Goal: Task Accomplishment & Management: Complete application form

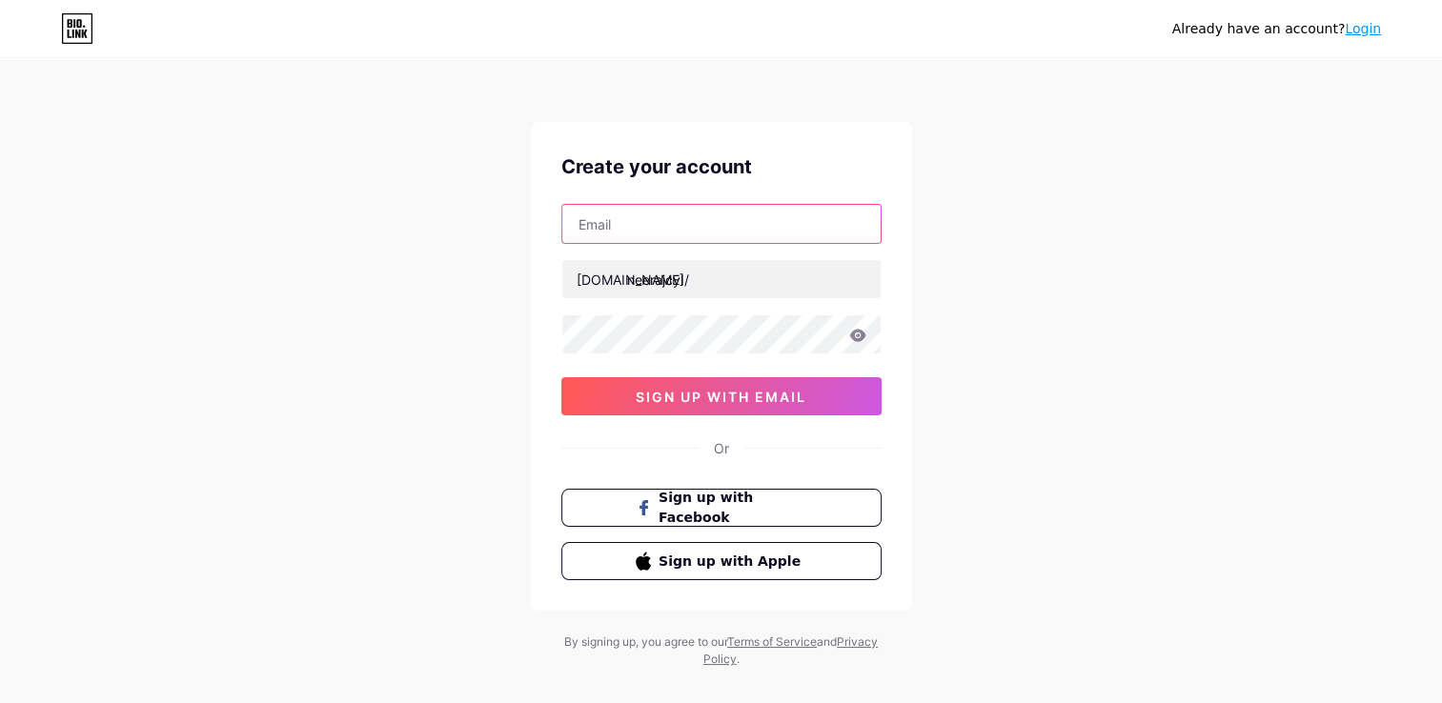
click at [658, 219] on input "text" at bounding box center [721, 224] width 318 height 38
type input "[EMAIL_ADDRESS][DOMAIN_NAME]"
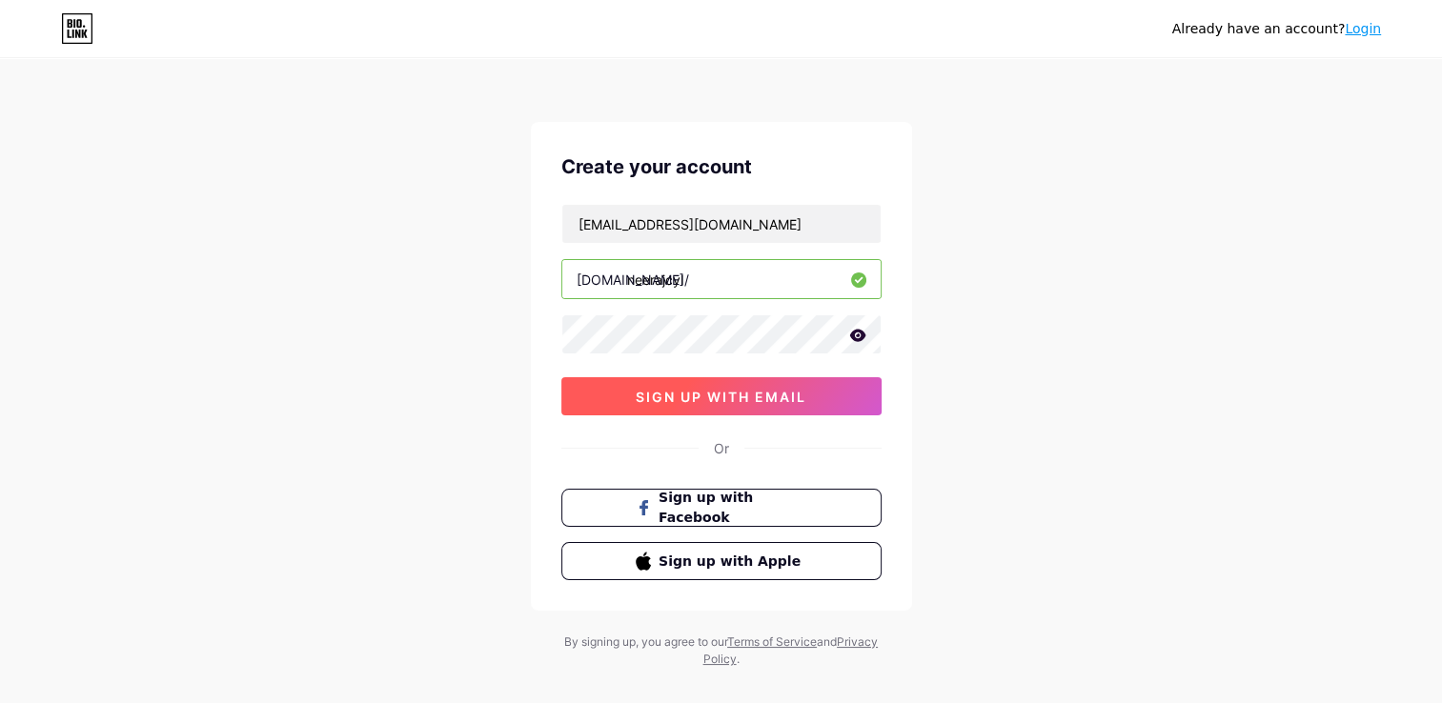
click at [676, 402] on button "sign up with email" at bounding box center [721, 396] width 320 height 38
click at [860, 336] on icon at bounding box center [857, 335] width 17 height 13
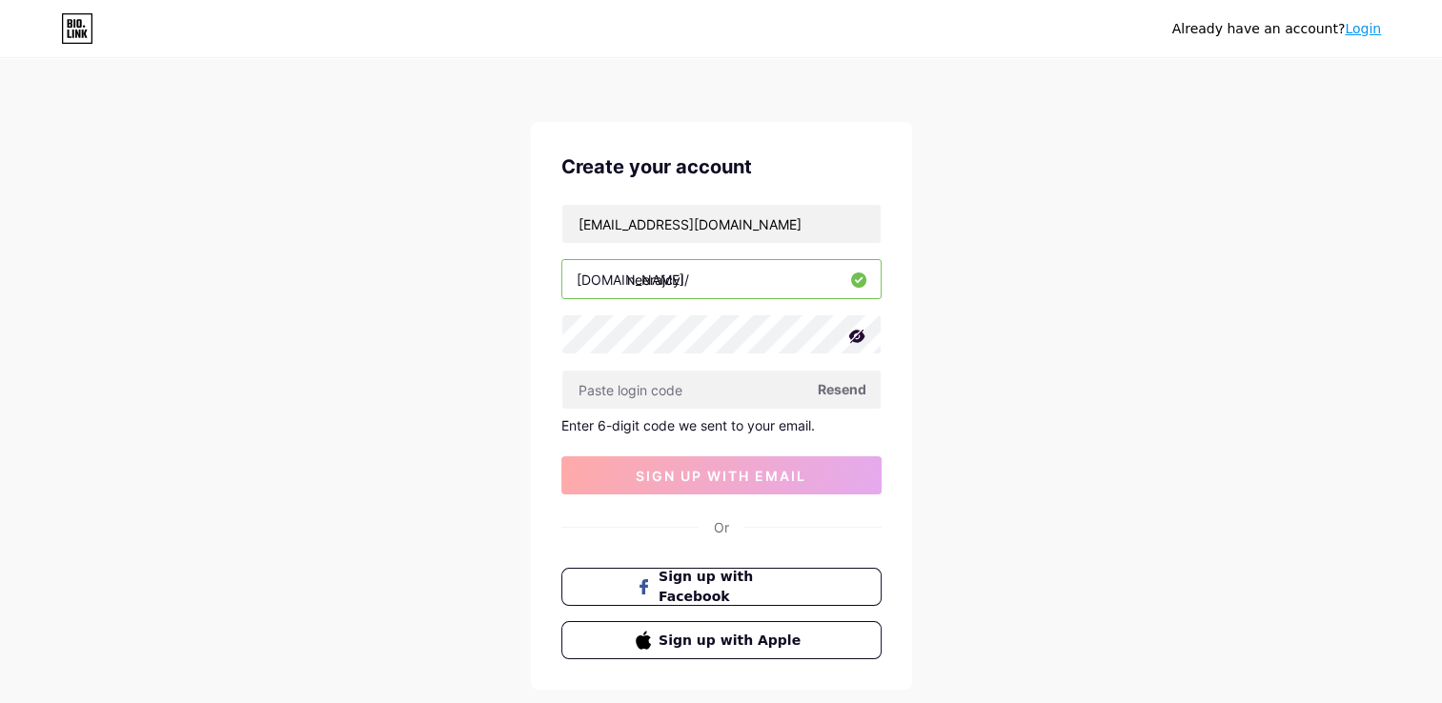
click at [860, 336] on icon at bounding box center [856, 336] width 16 height 13
click at [747, 387] on input "text" at bounding box center [721, 390] width 318 height 38
click at [741, 227] on input "[EMAIL_ADDRESS][DOMAIN_NAME]" at bounding box center [721, 224] width 318 height 38
drag, startPoint x: 756, startPoint y: 222, endPoint x: 438, endPoint y: 195, distance: 318.5
click at [438, 195] on div "Already have an account? Login Create your account [EMAIL_ADDRESS][DOMAIN_NAME]…" at bounding box center [721, 404] width 1442 height 808
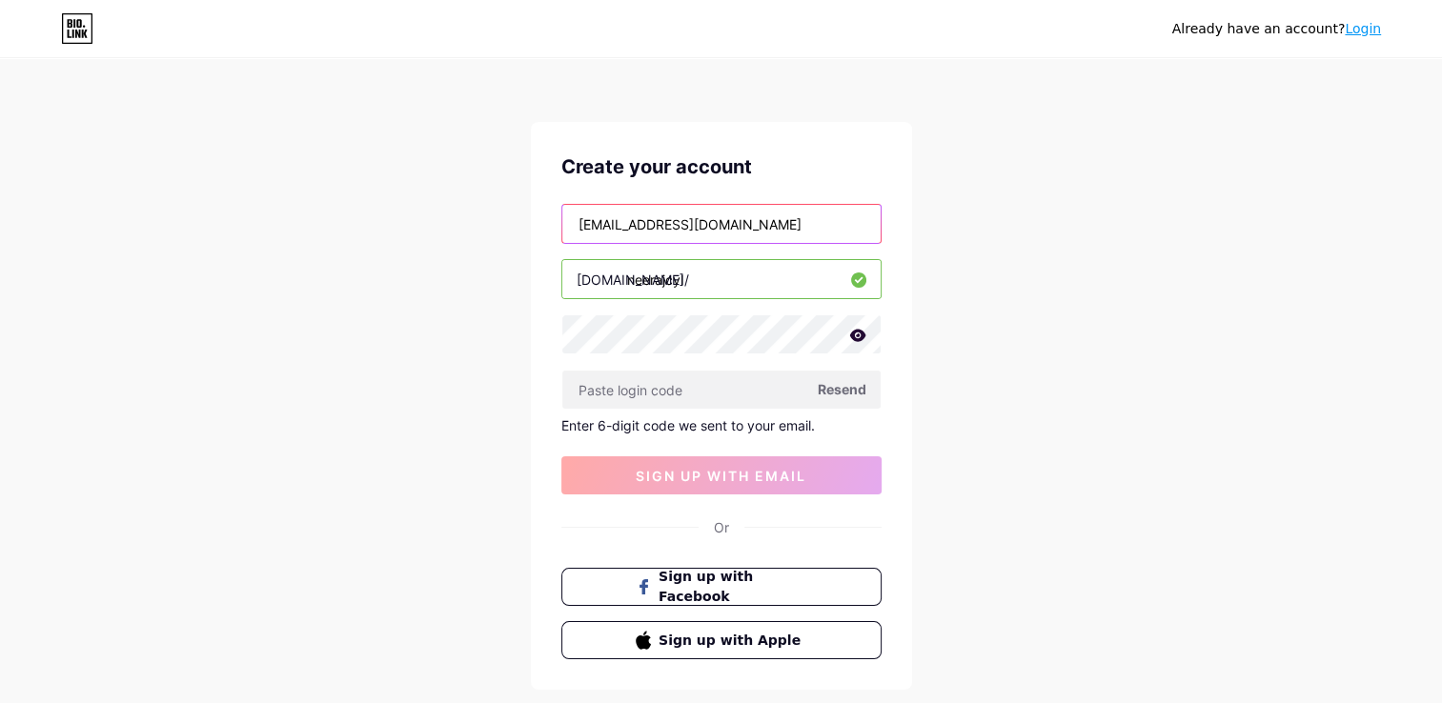
type input "[EMAIL_ADDRESS][DOMAIN_NAME]"
click at [842, 379] on span "Resend" at bounding box center [842, 389] width 49 height 20
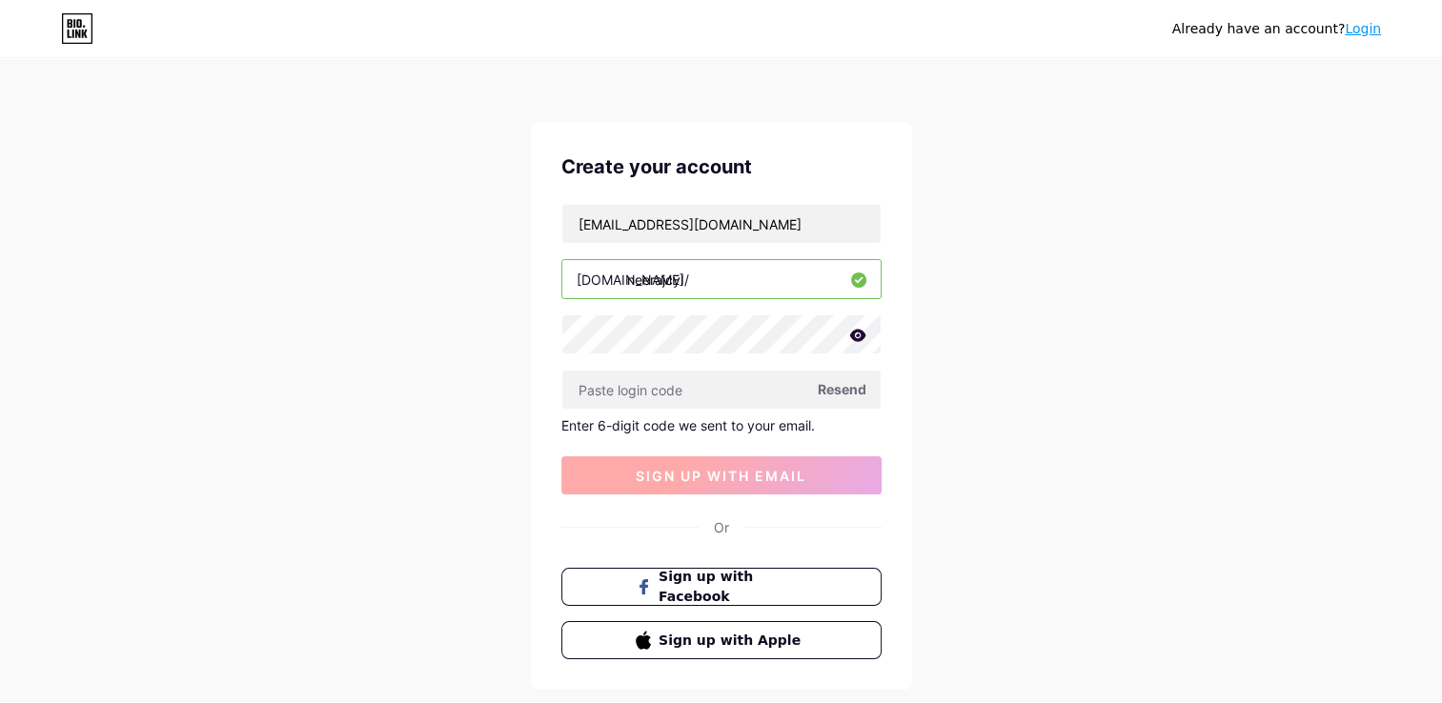
click at [727, 478] on span "sign up with email" at bounding box center [721, 476] width 171 height 16
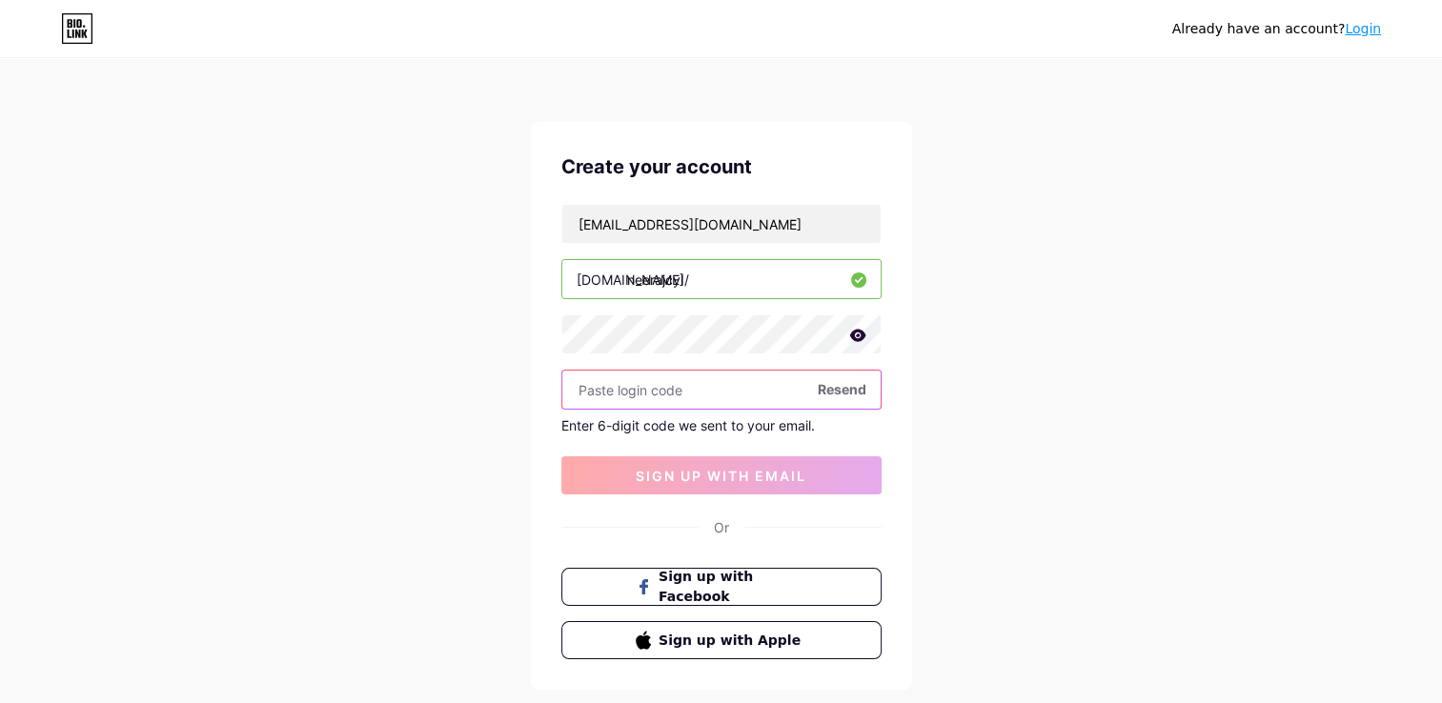
click at [741, 377] on input "text" at bounding box center [721, 390] width 318 height 38
click at [69, 25] on icon at bounding box center [77, 28] width 32 height 31
